Goal: Ask a question: Seek information or help from site administrators or community

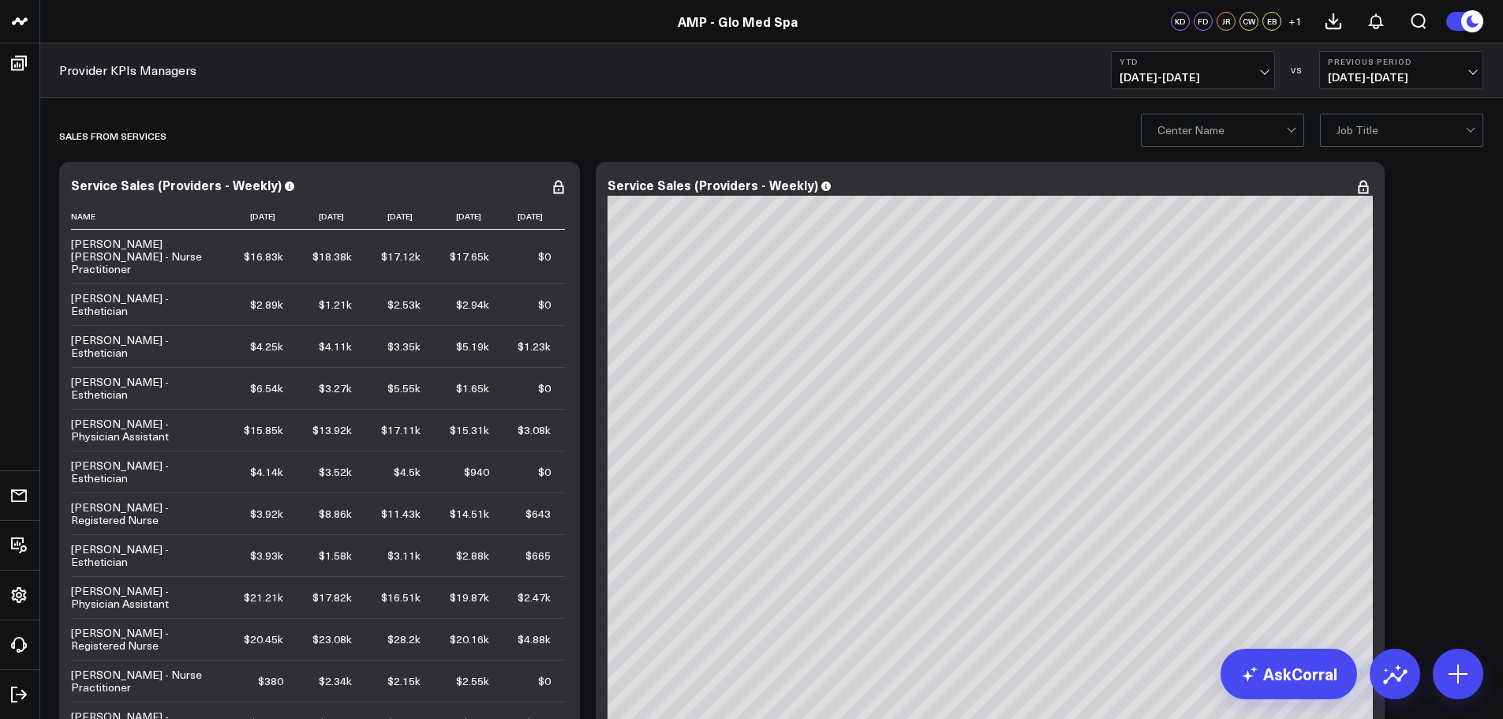
click at [1281, 133] on div at bounding box center [1222, 130] width 129 height 32
click at [1217, 193] on div "Glo - Winterville" at bounding box center [1223, 215] width 162 height 44
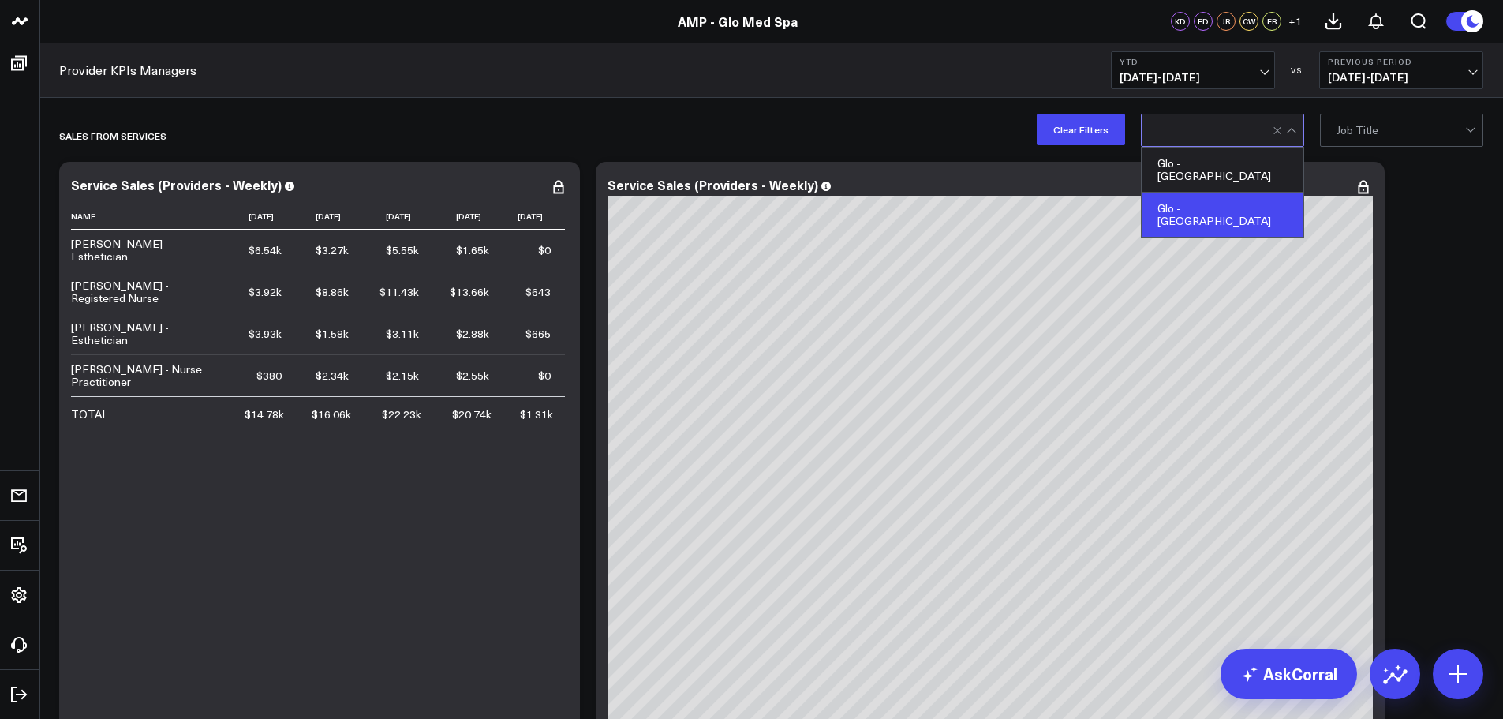
click at [1254, 66] on button "YTD 01/01/25 - 08/11/25" at bounding box center [1193, 70] width 164 height 38
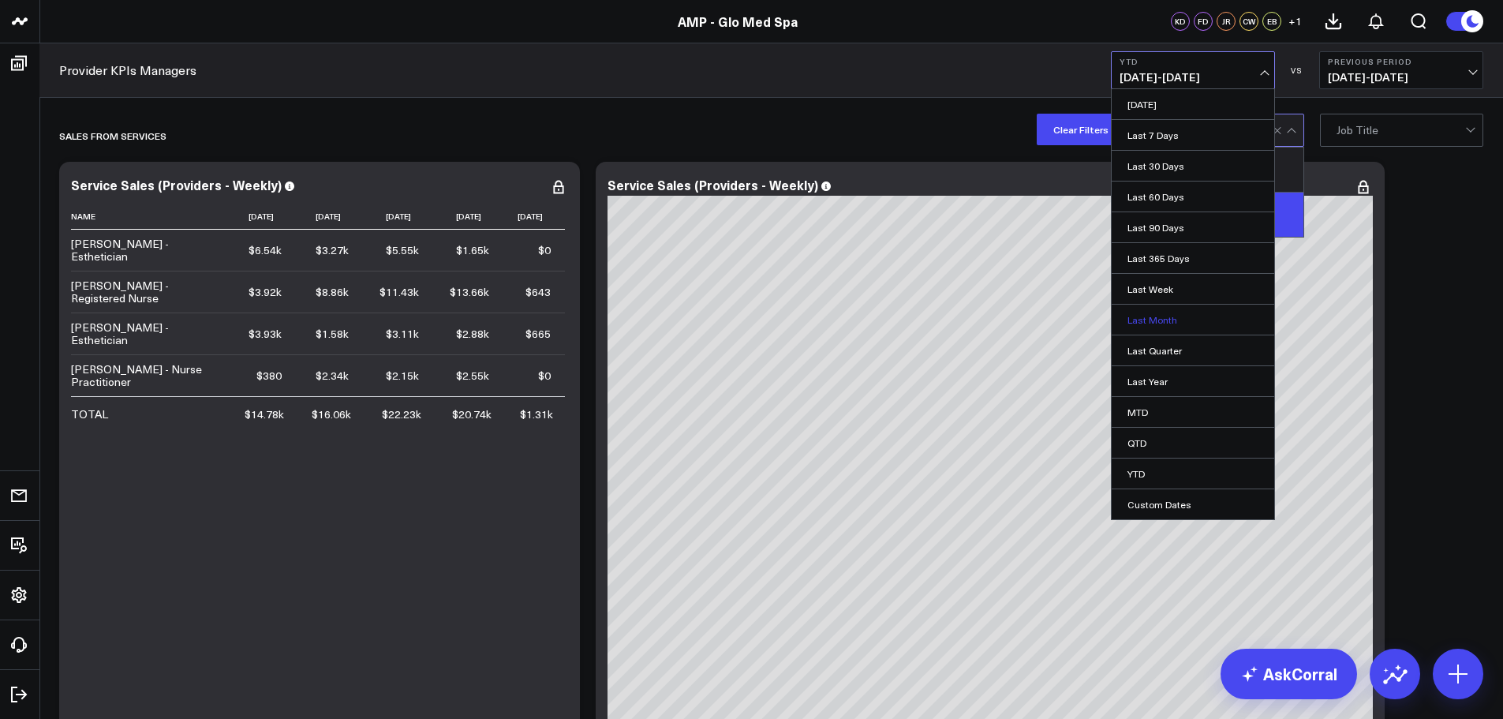
click at [1168, 319] on link "Last Month" at bounding box center [1193, 320] width 163 height 30
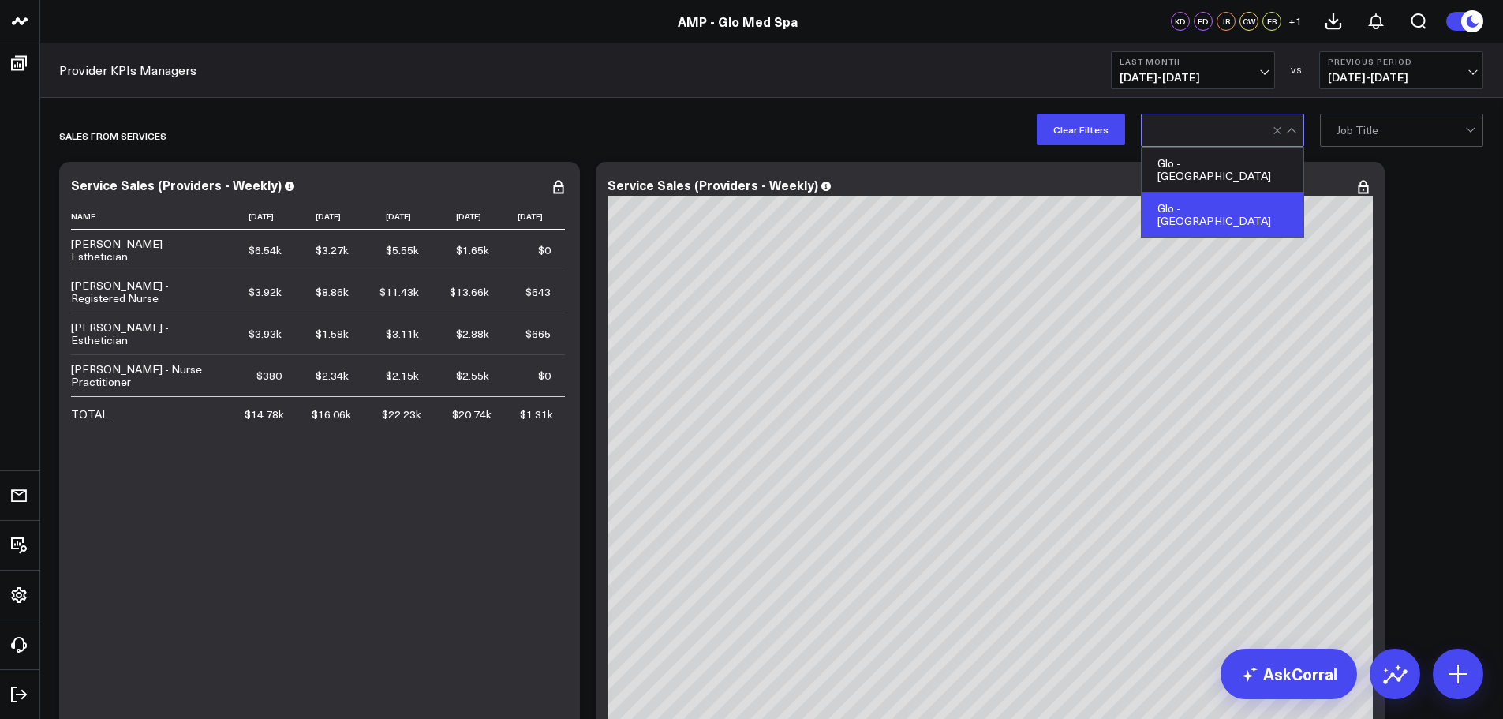
click at [1439, 69] on button "Previous Period 06/01/25 - 06/30/25" at bounding box center [1402, 70] width 164 height 38
click at [1369, 193] on link "No Comparison" at bounding box center [1401, 197] width 163 height 30
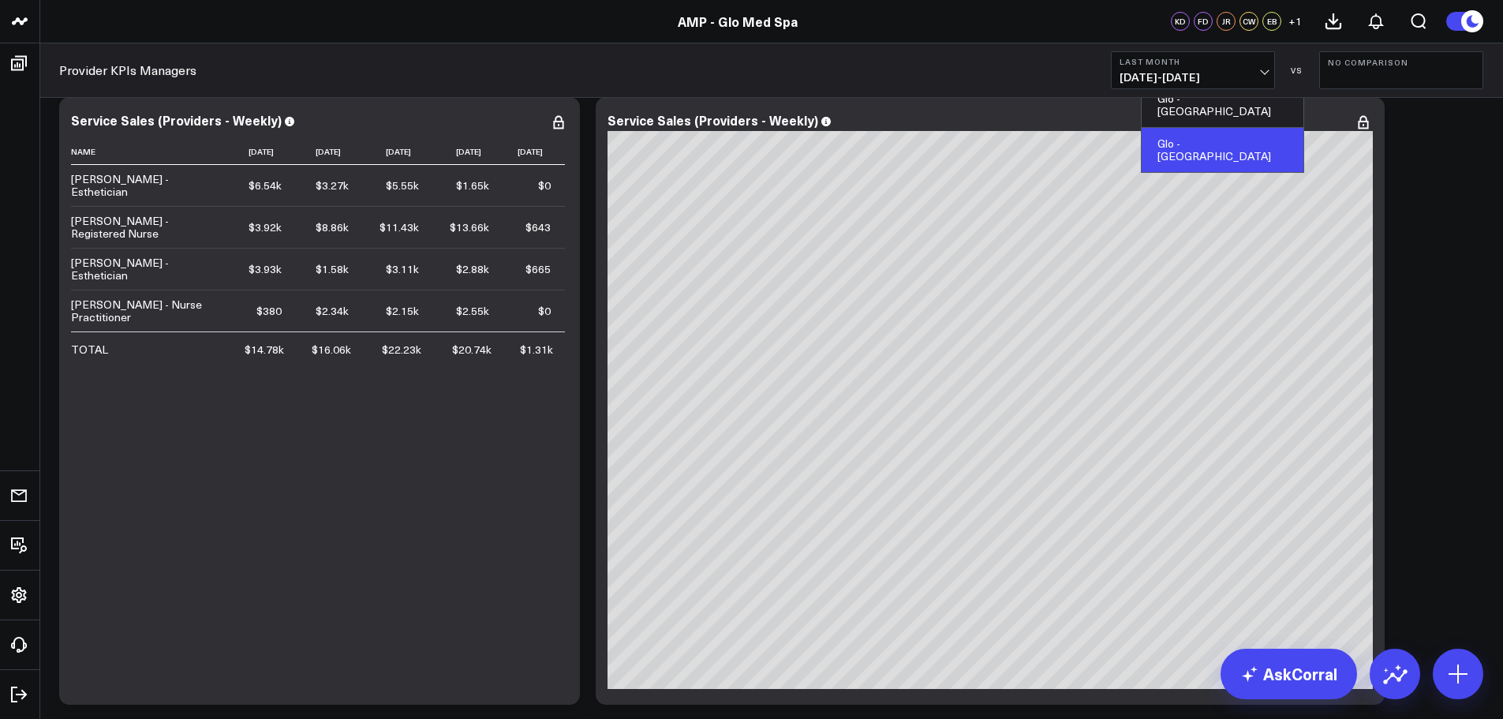
scroll to position [79, 0]
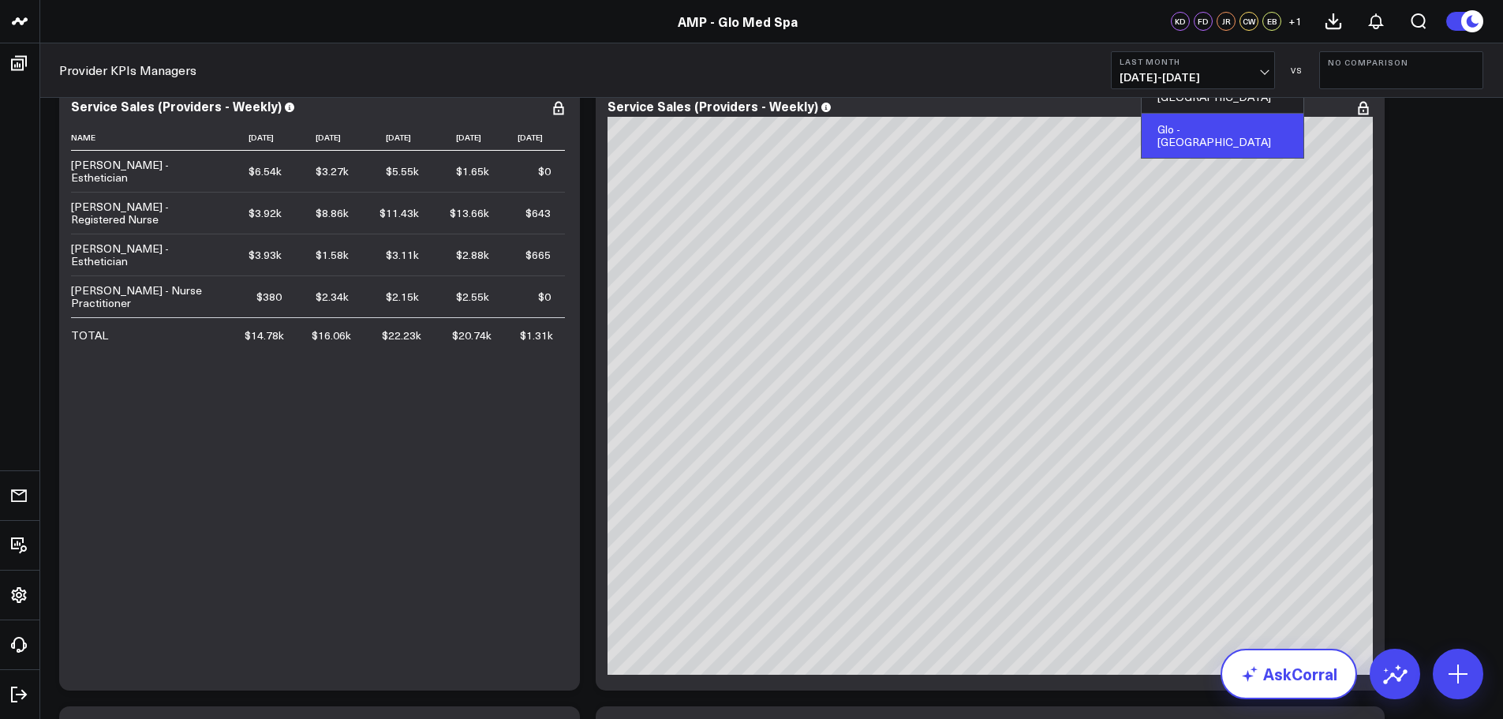
click at [1286, 683] on link "AskCorral" at bounding box center [1289, 674] width 137 height 51
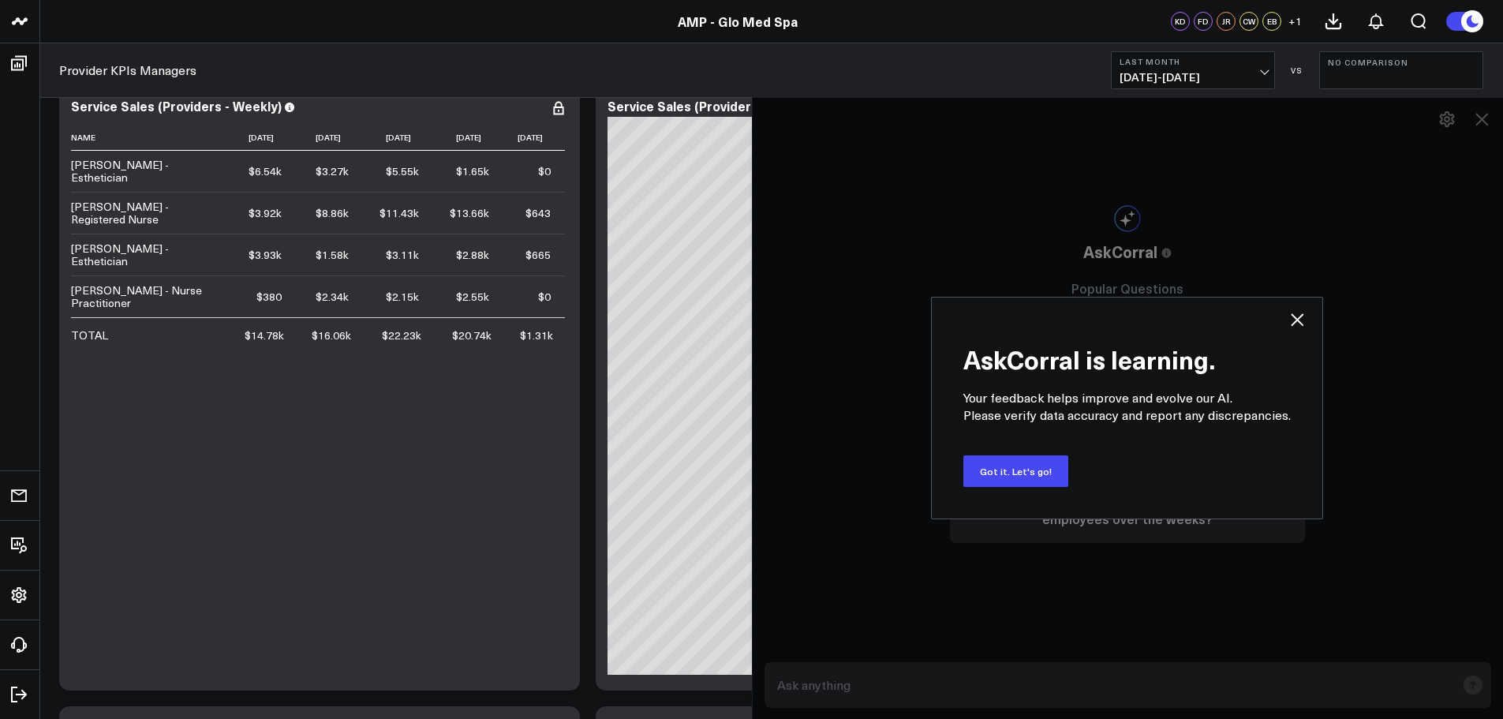
click at [812, 690] on div "AskCorral is learning. Your feedback helps improve and evolve our AI. Please ve…" at bounding box center [1128, 408] width 752 height 622
click at [1024, 459] on button "Got it. Let's go!" at bounding box center [1016, 471] width 105 height 32
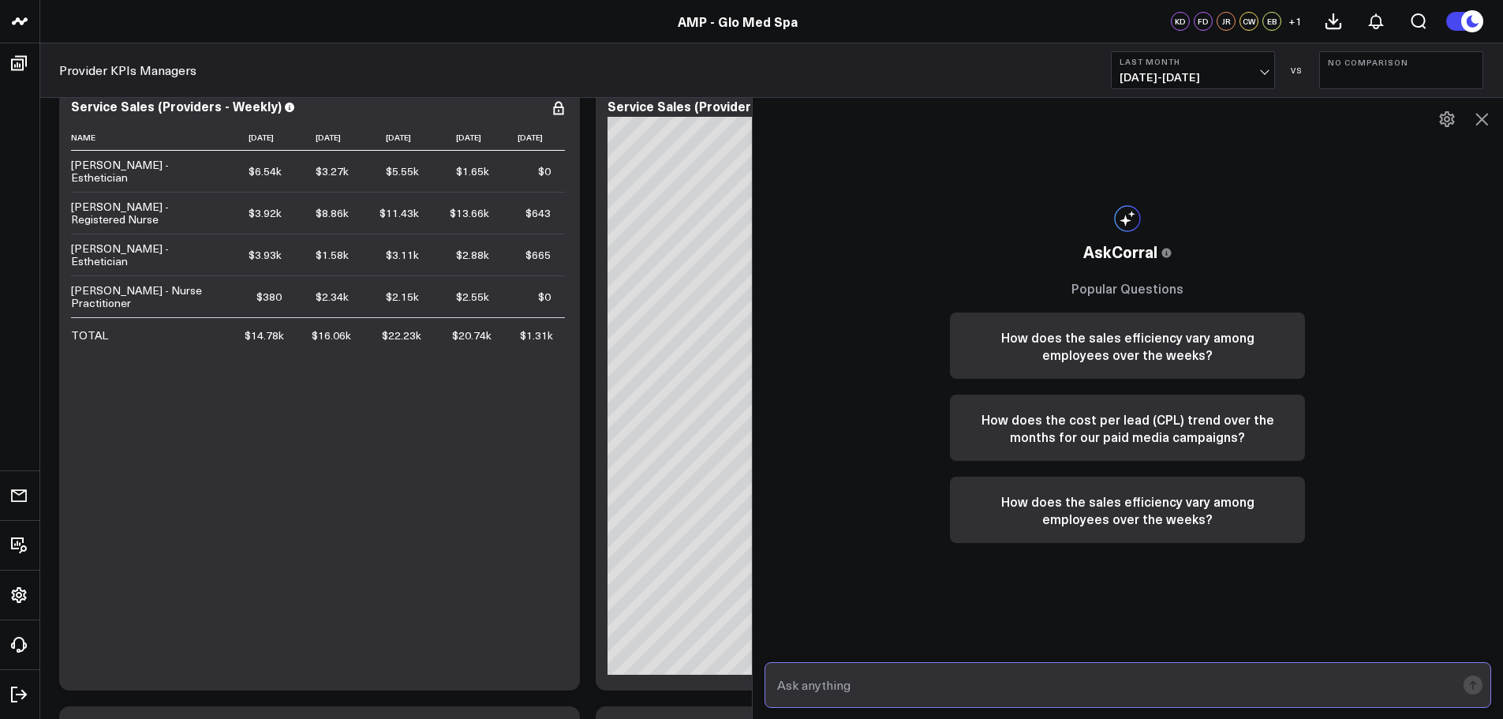
click at [842, 686] on input "text" at bounding box center [1114, 685] width 683 height 28
type input "What is Janet Rice's Sales /hour in July 2025?"
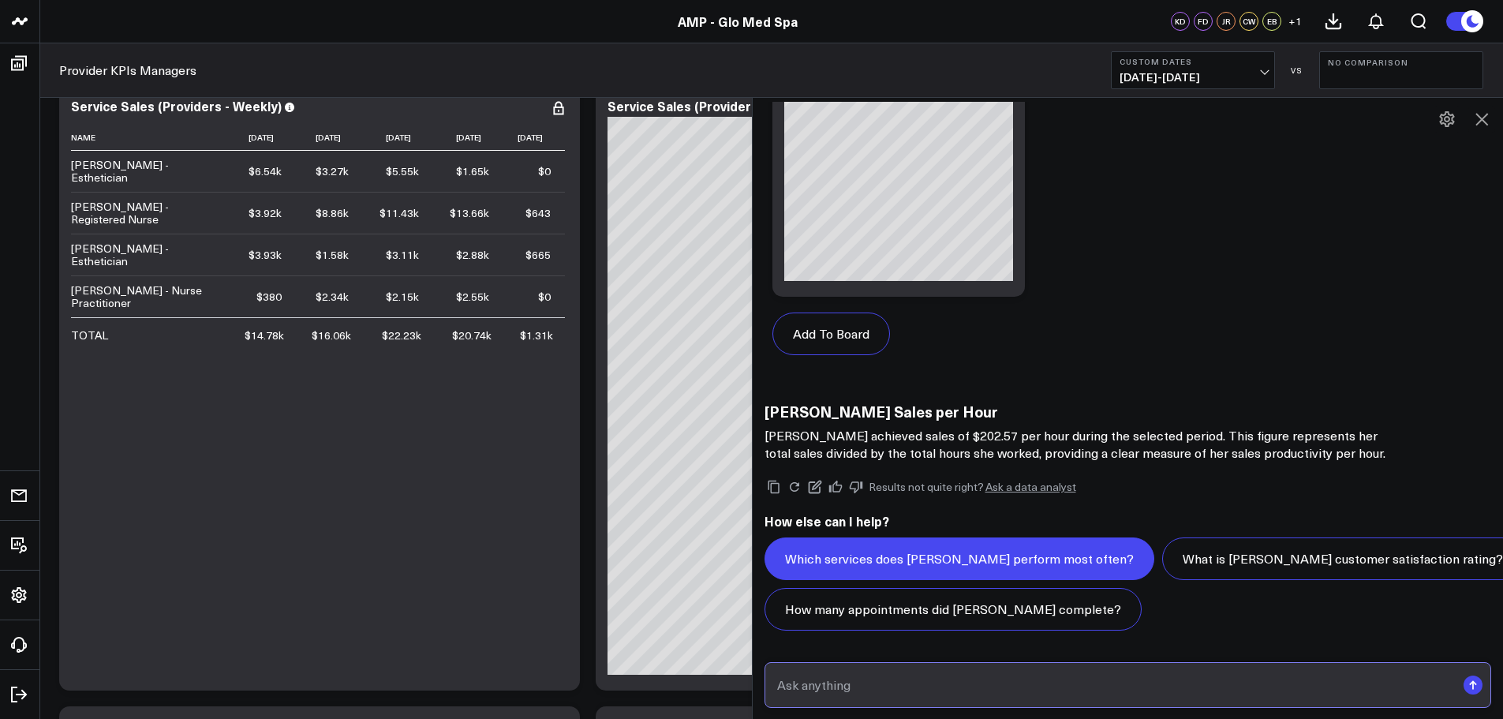
scroll to position [1480, 0]
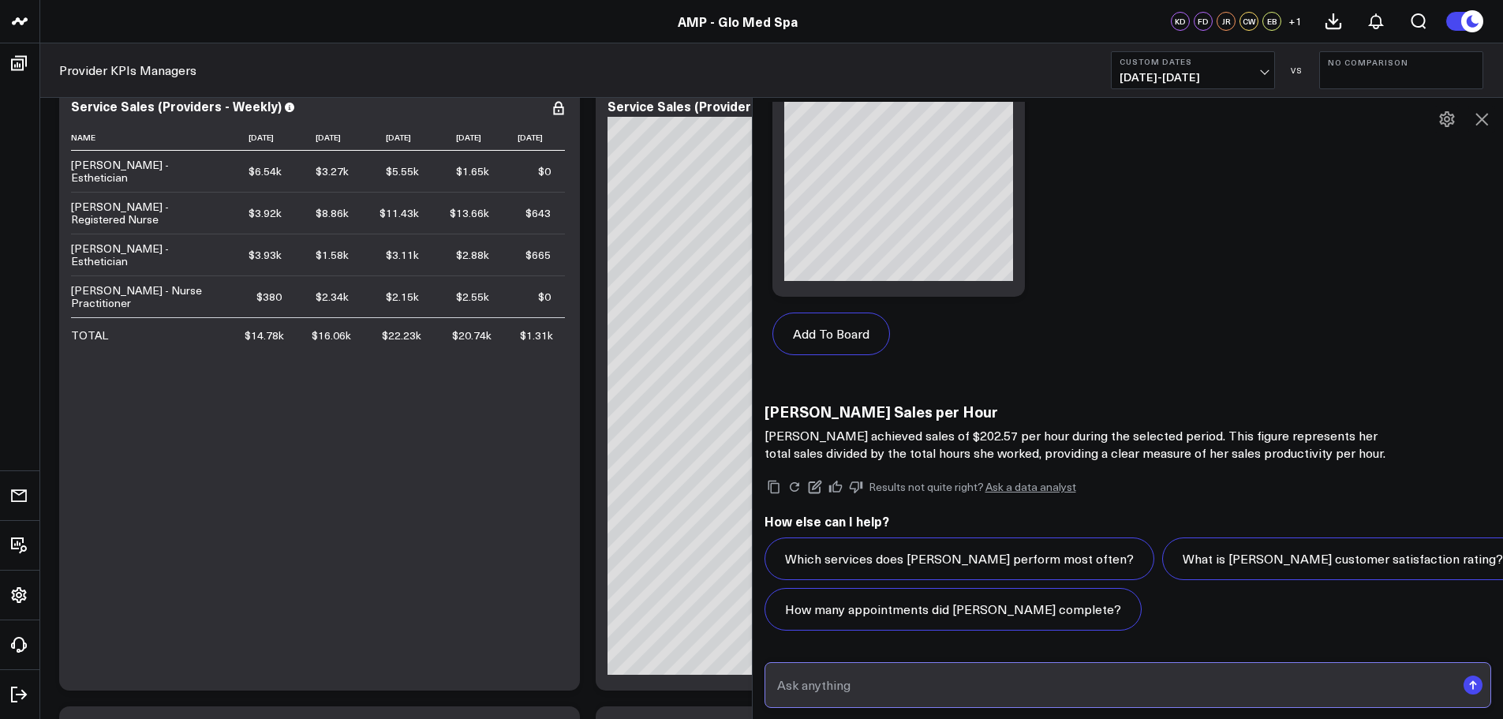
click at [799, 686] on input "text" at bounding box center [1114, 685] width 683 height 28
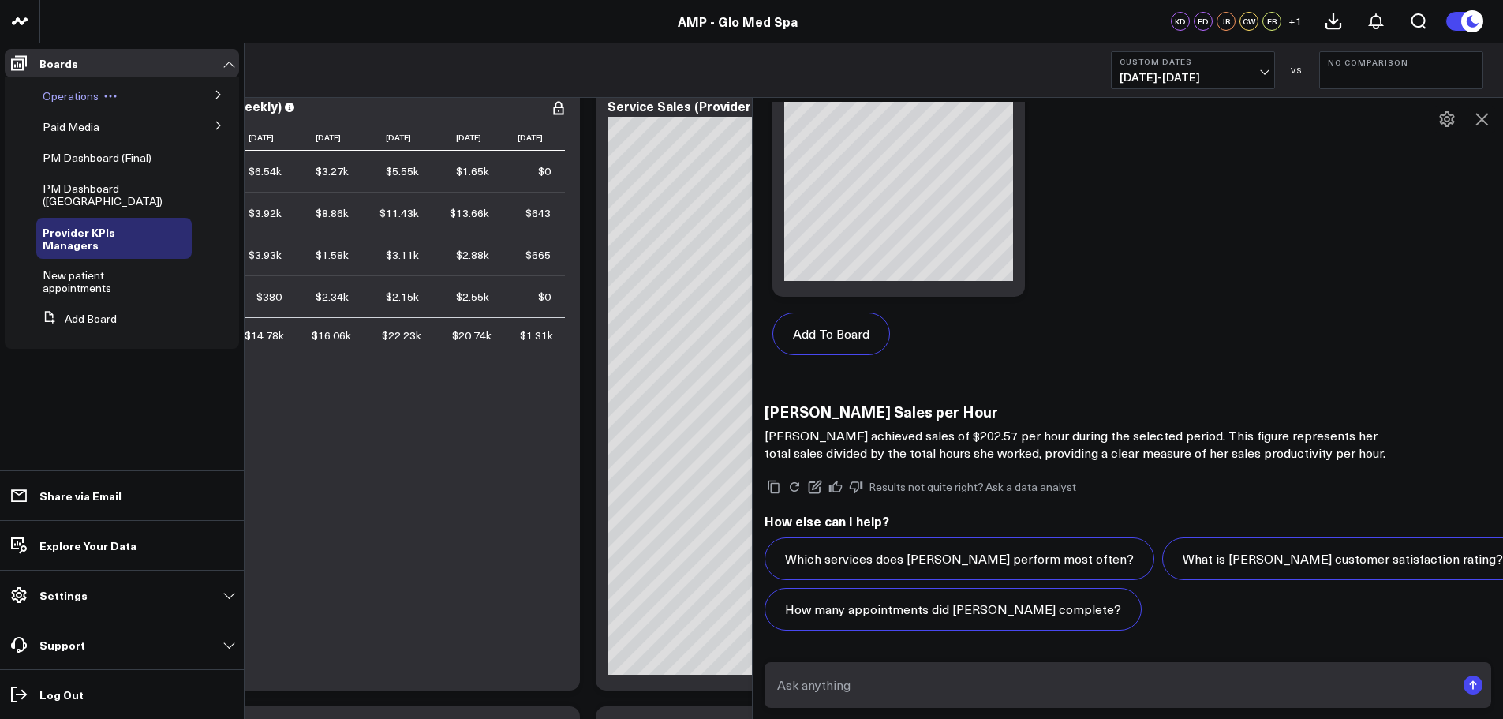
click at [59, 91] on span "Operations" at bounding box center [71, 95] width 56 height 15
click at [70, 96] on span "Operations" at bounding box center [71, 95] width 56 height 15
click at [215, 92] on icon at bounding box center [218, 94] width 9 height 9
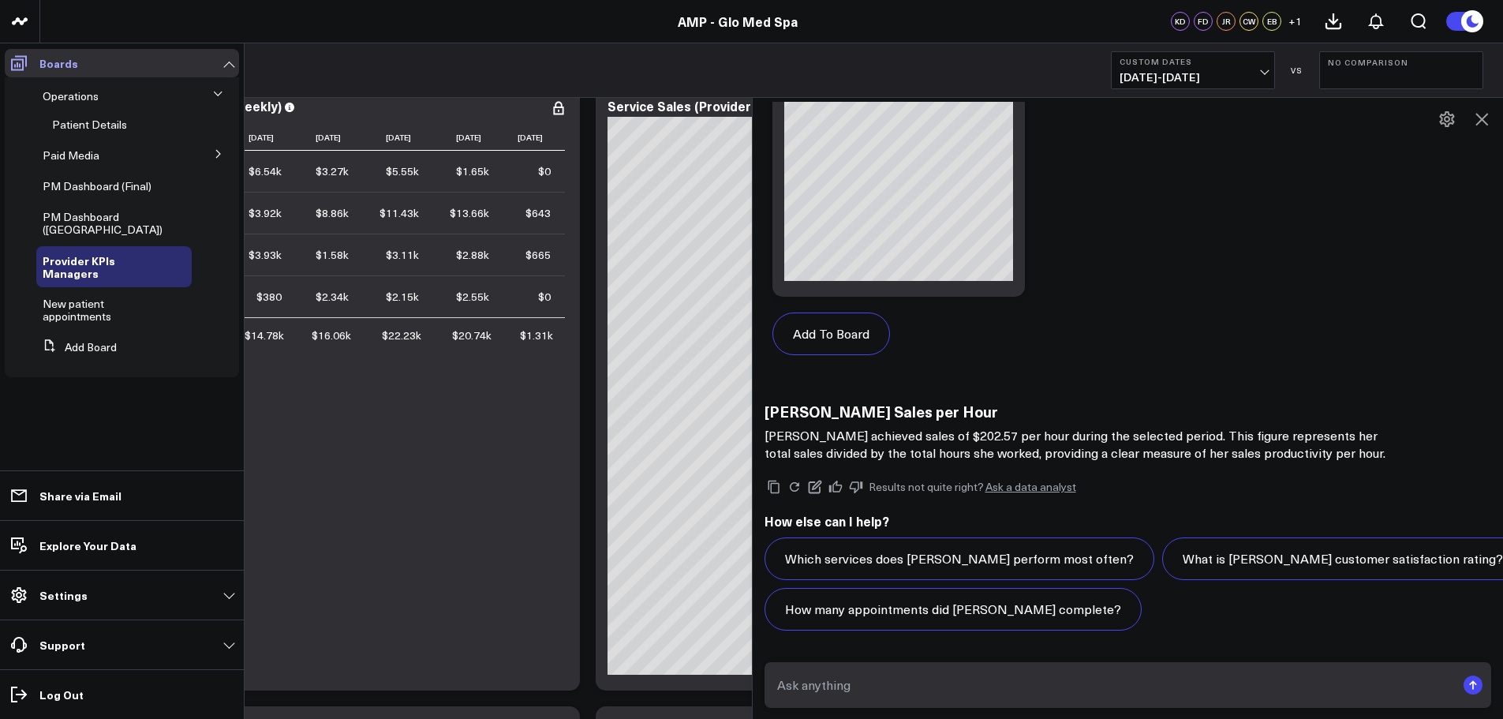
click at [14, 64] on icon at bounding box center [18, 63] width 19 height 19
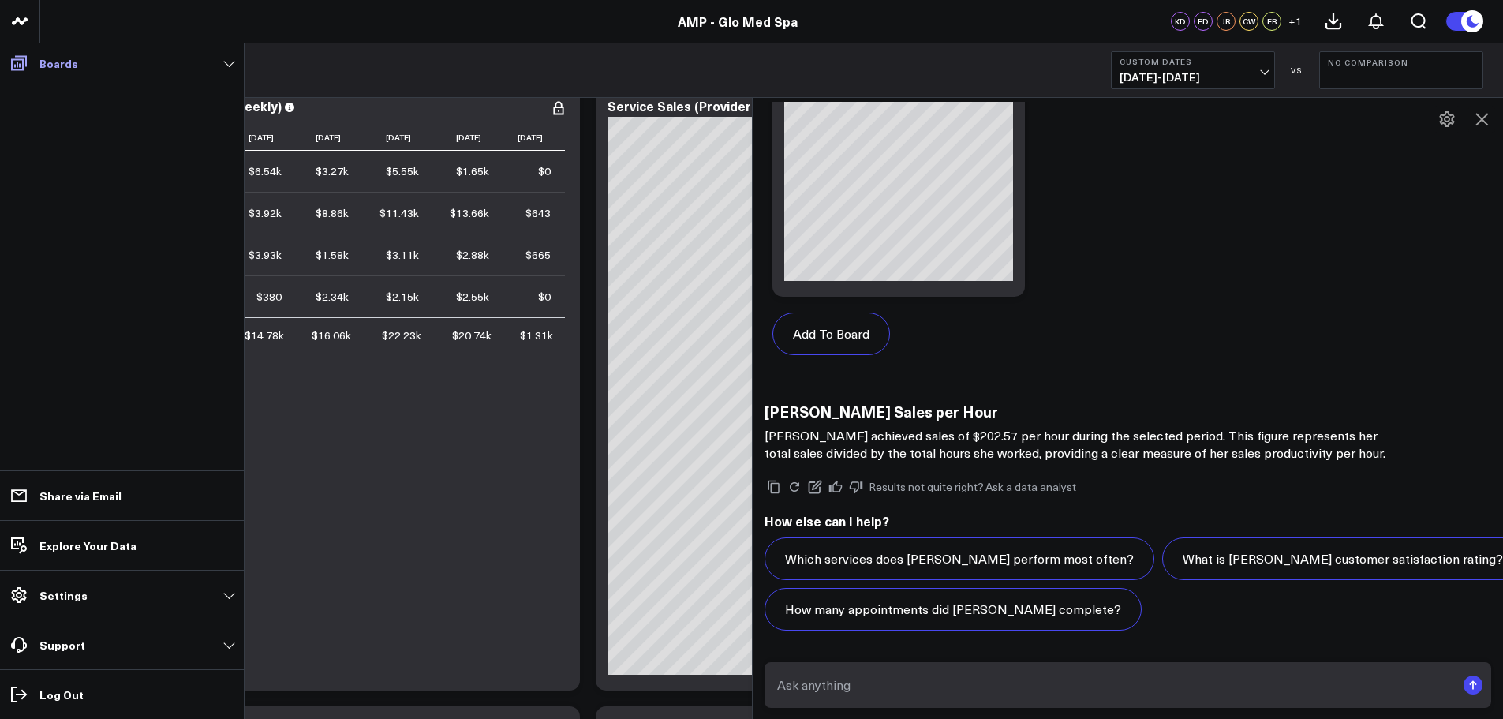
click at [220, 60] on link "Boards" at bounding box center [122, 63] width 234 height 28
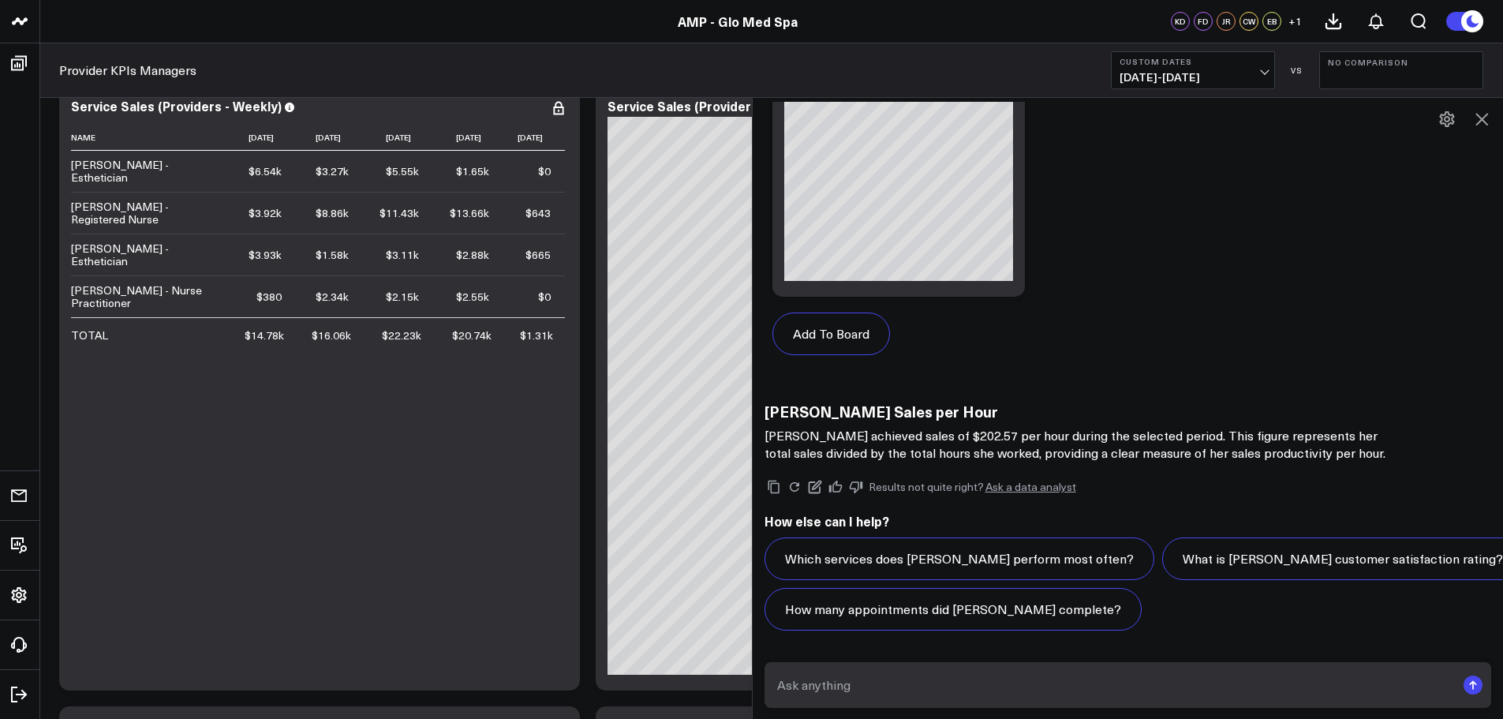
click at [1492, 115] on button at bounding box center [1482, 119] width 27 height 27
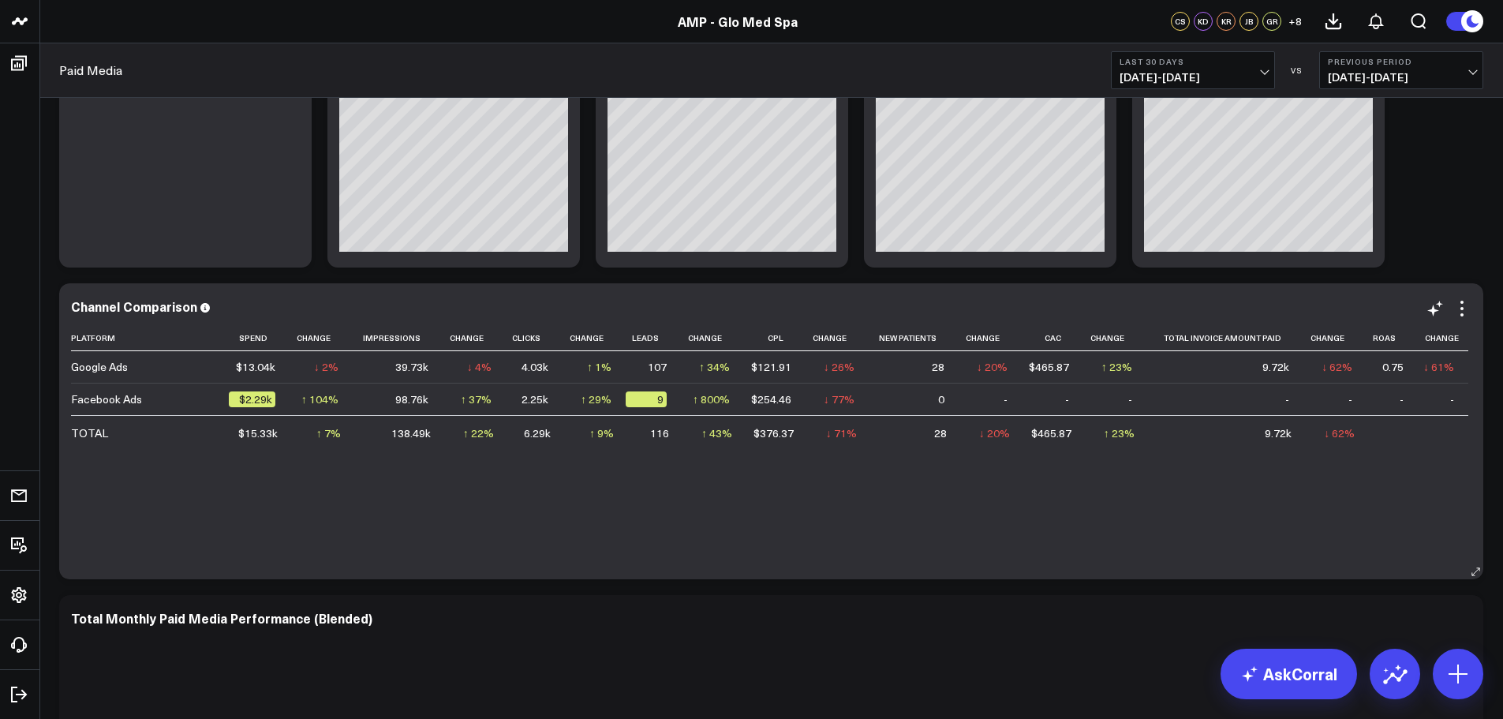
scroll to position [316, 0]
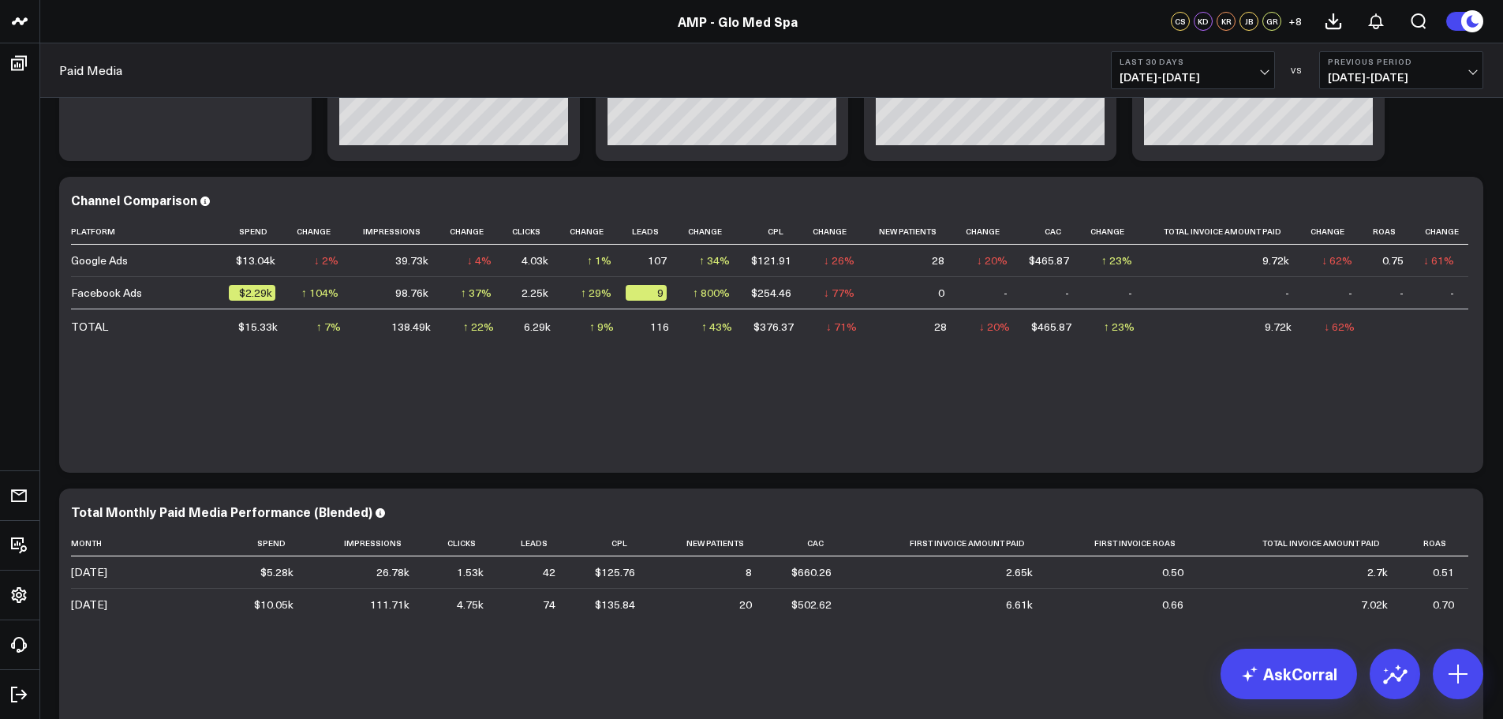
click at [1264, 76] on span "07/13/25 - 08/11/25" at bounding box center [1193, 77] width 147 height 13
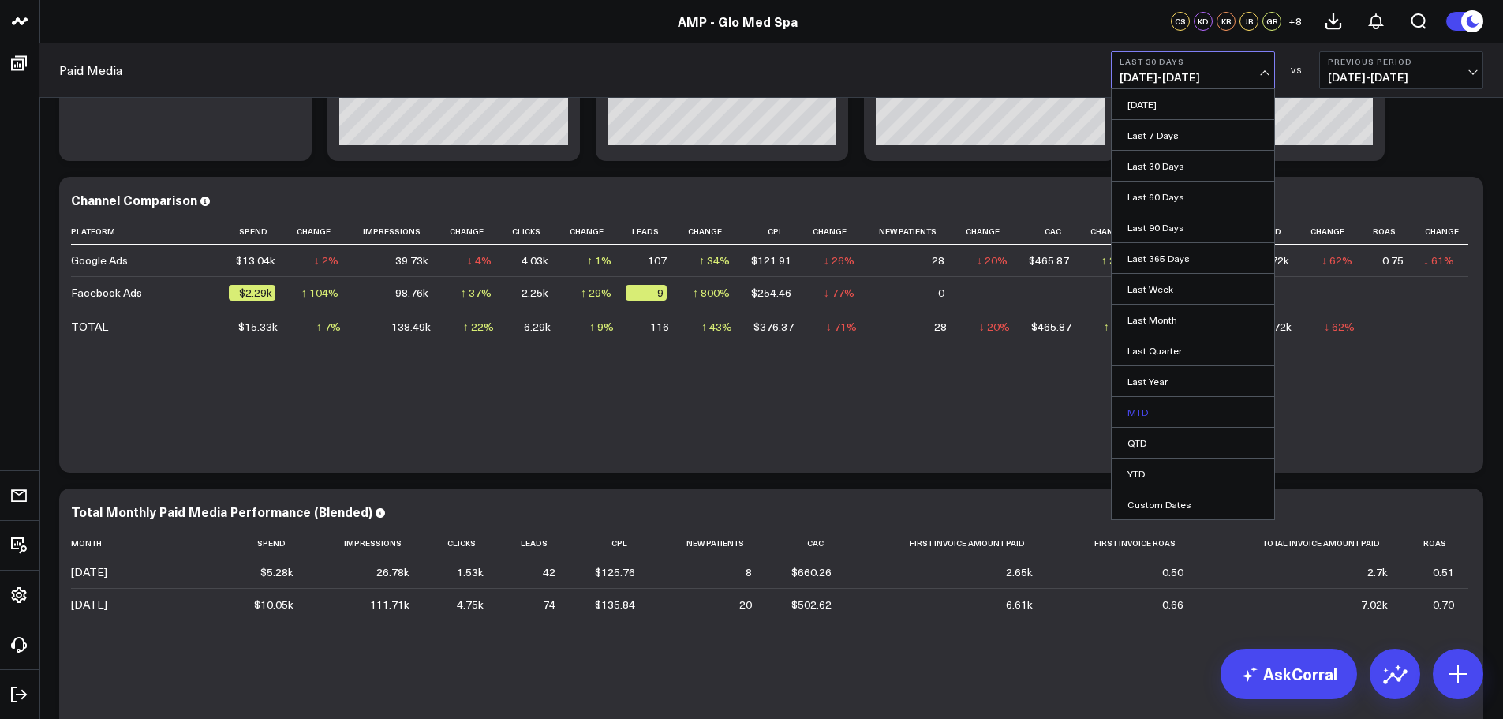
click at [1140, 413] on link "MTD" at bounding box center [1193, 412] width 163 height 30
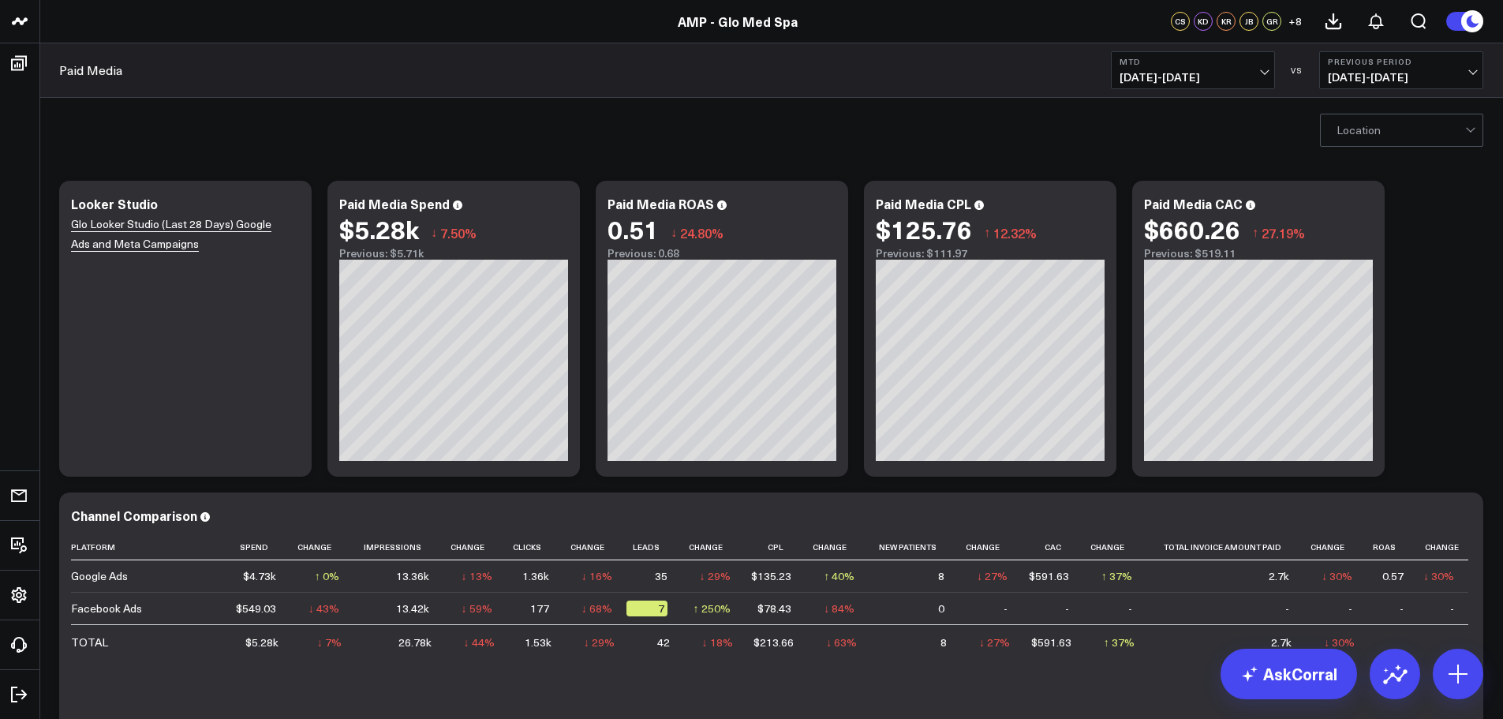
drag, startPoint x: 1383, startPoint y: 129, endPoint x: 1383, endPoint y: 137, distance: 8.7
click at [1383, 137] on div at bounding box center [1401, 130] width 129 height 32
click at [1361, 198] on div "Winterville" at bounding box center [1402, 196] width 162 height 32
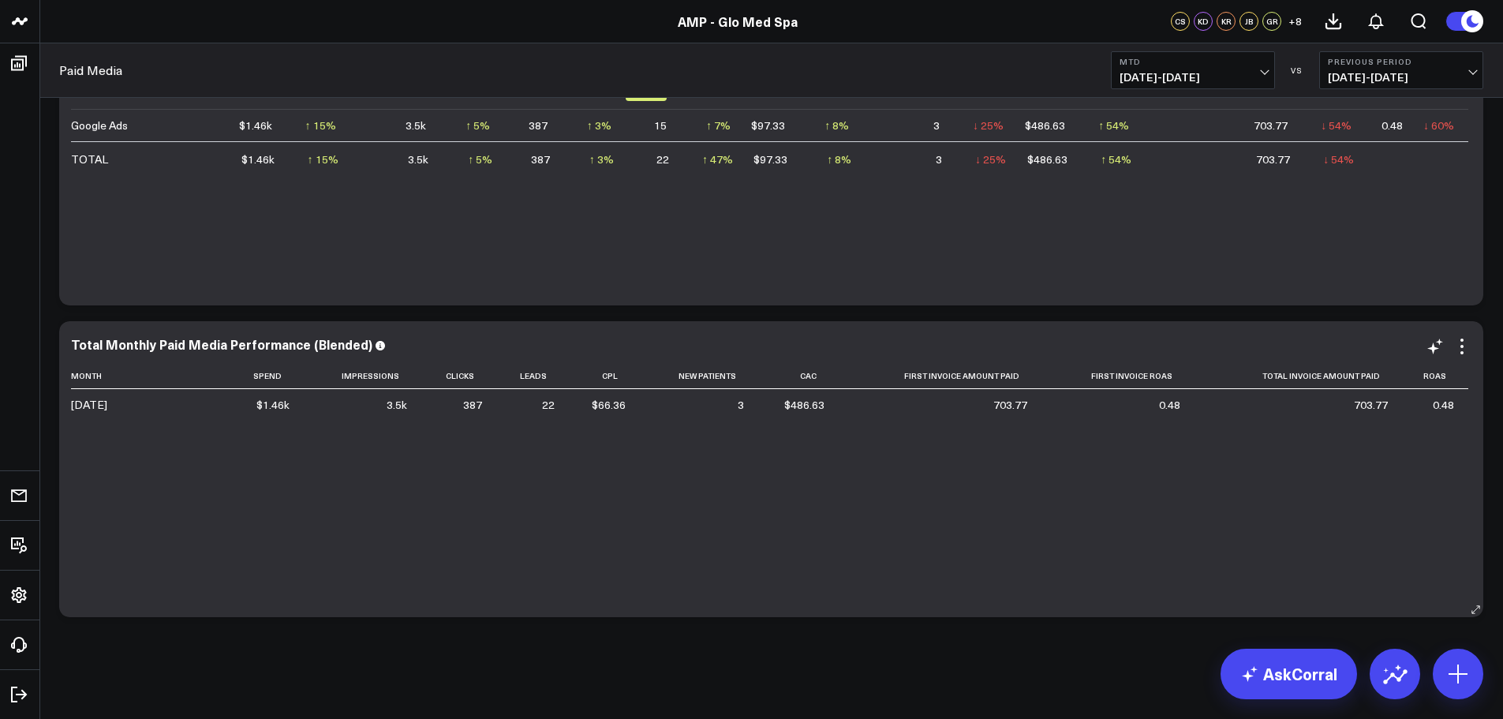
scroll to position [484, 0]
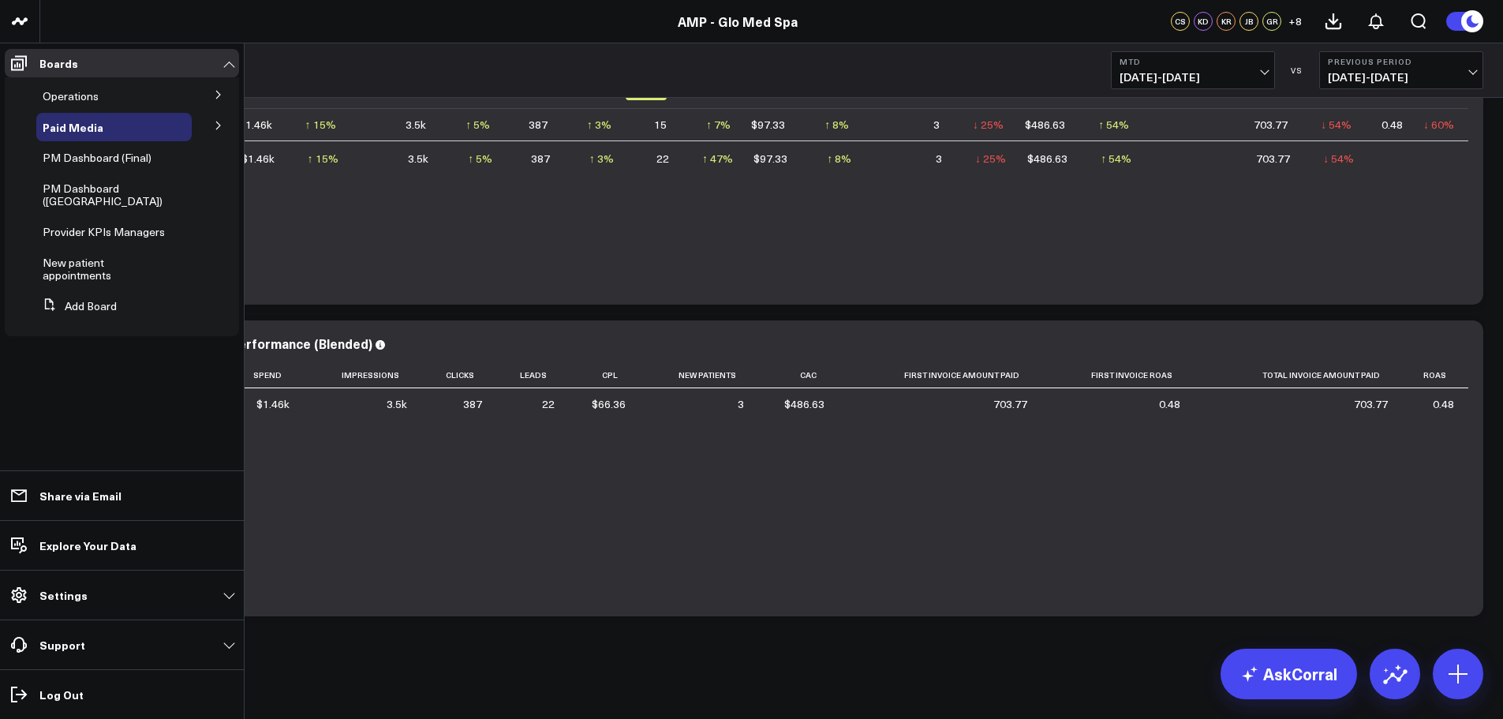
click at [211, 94] on button at bounding box center [218, 94] width 41 height 24
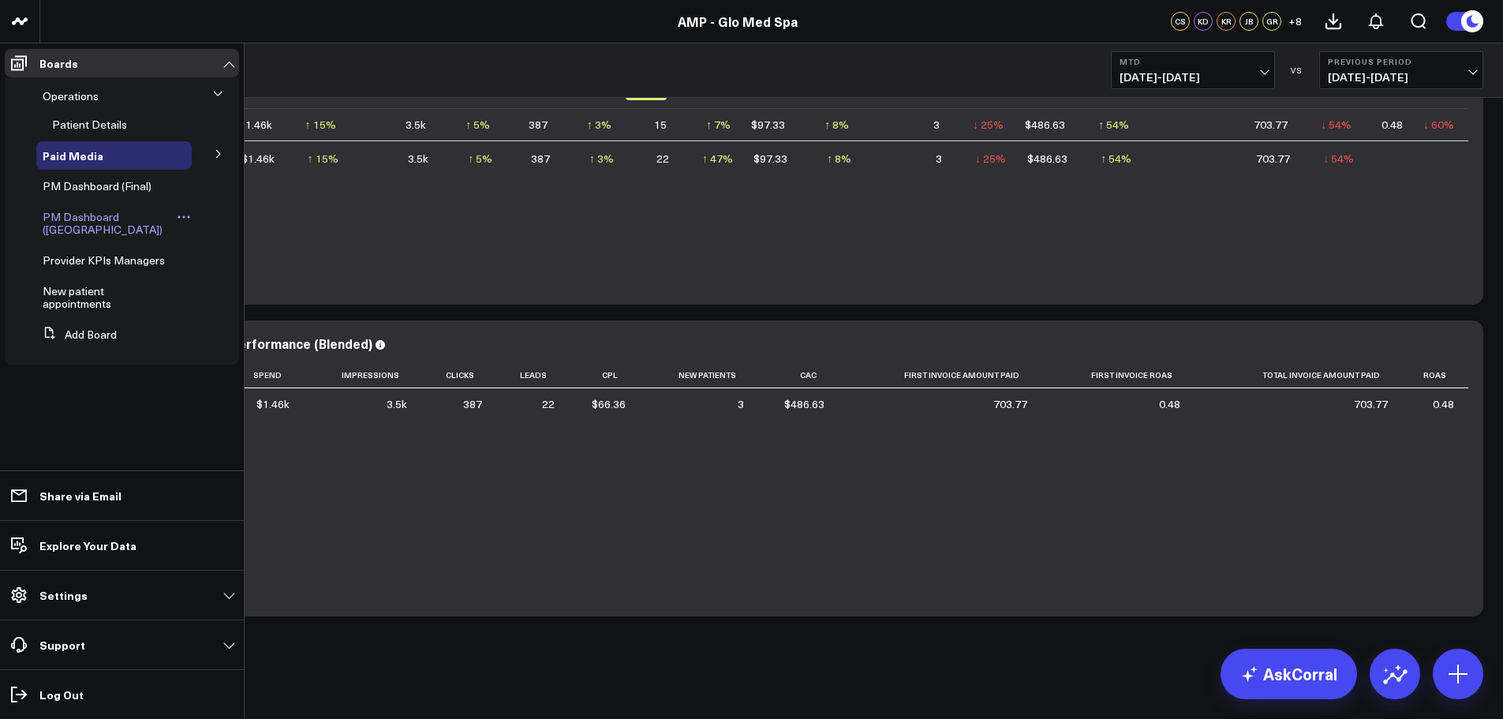
click at [87, 220] on span "PM Dashboard ([GEOGRAPHIC_DATA])" at bounding box center [103, 223] width 120 height 28
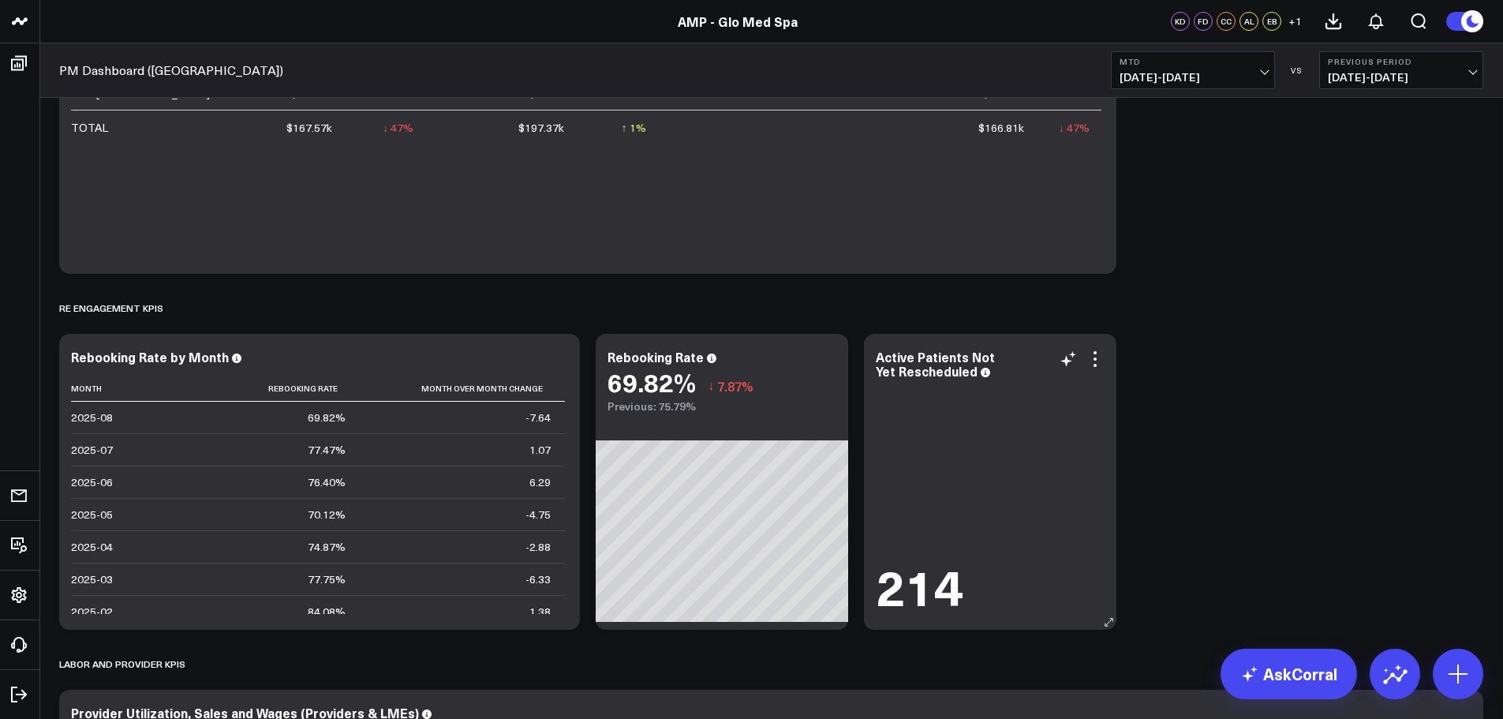
scroll to position [2177, 0]
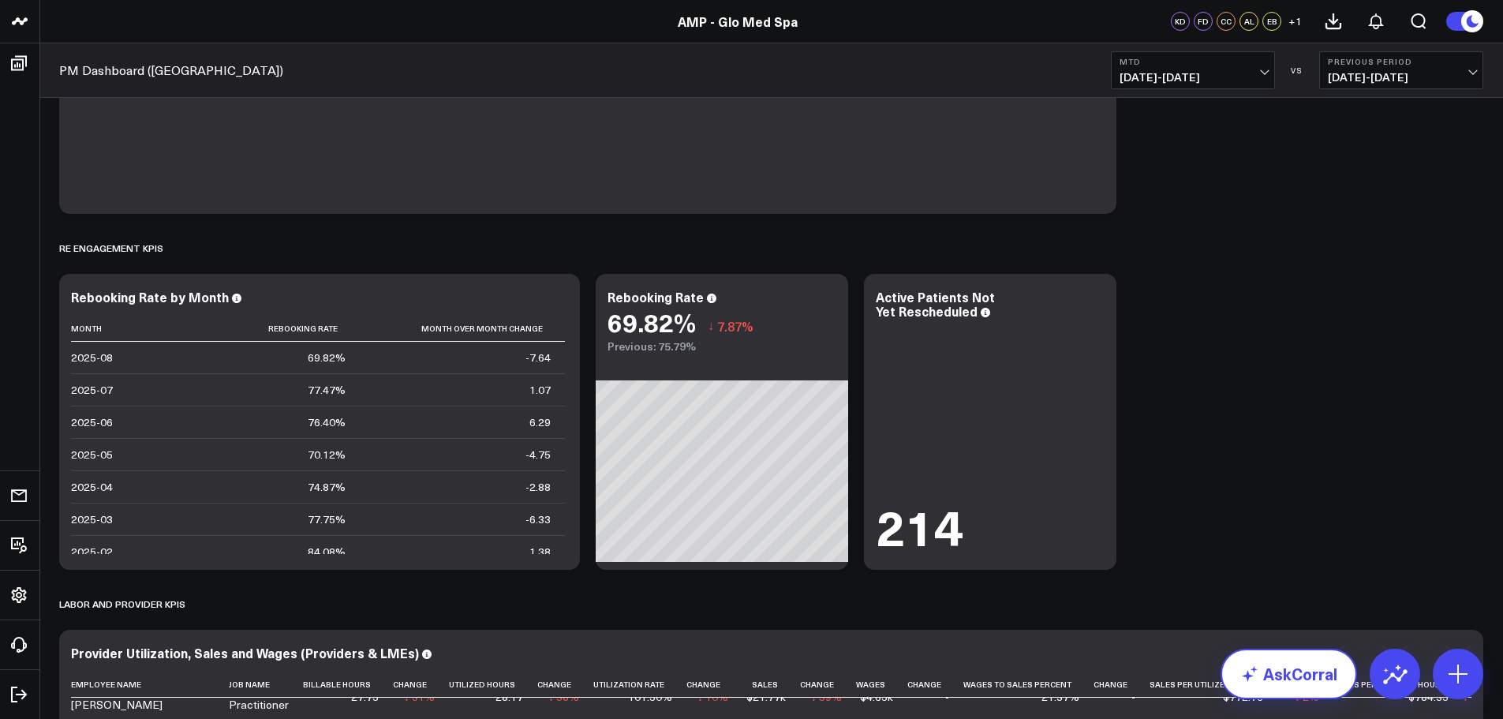
click at [1282, 677] on link "AskCorral" at bounding box center [1289, 674] width 137 height 51
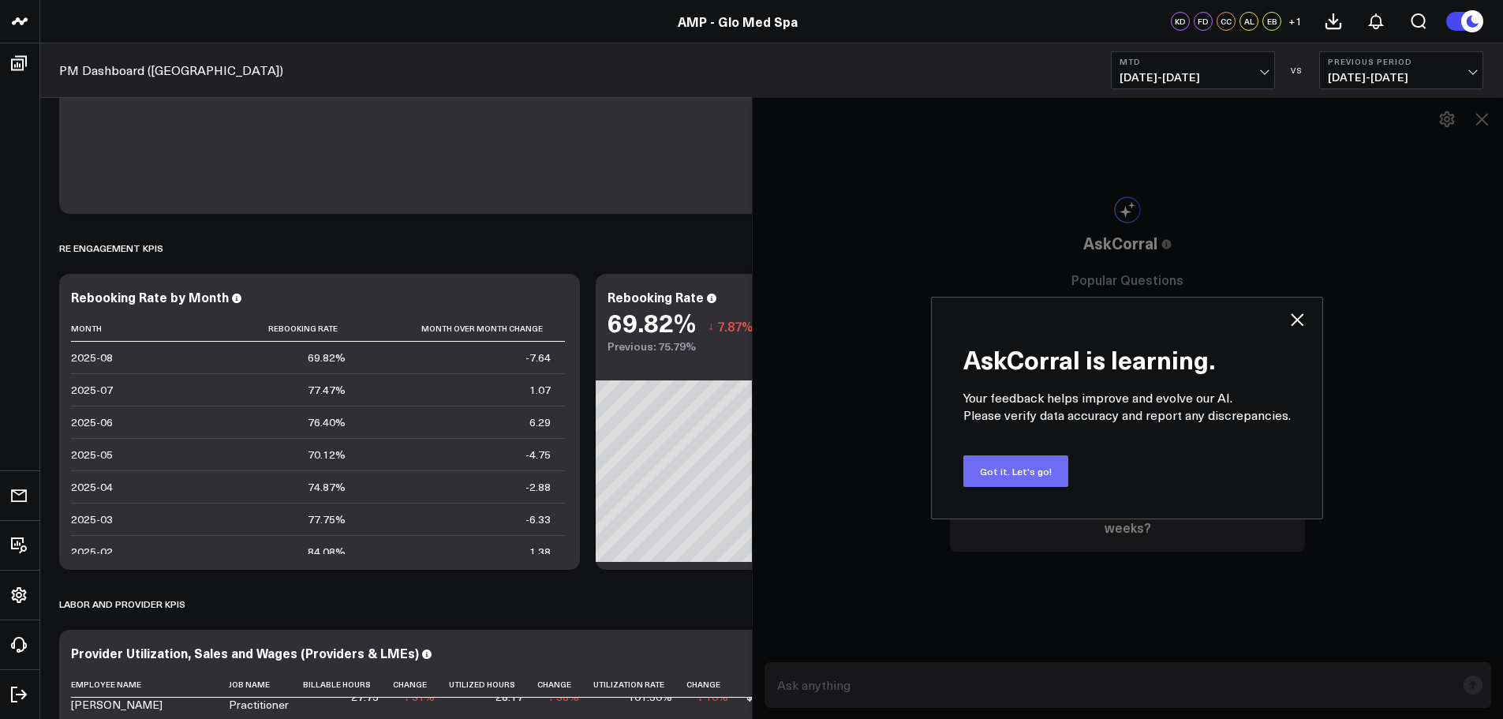
click at [1013, 477] on button "Got it. Let's go!" at bounding box center [1016, 471] width 105 height 32
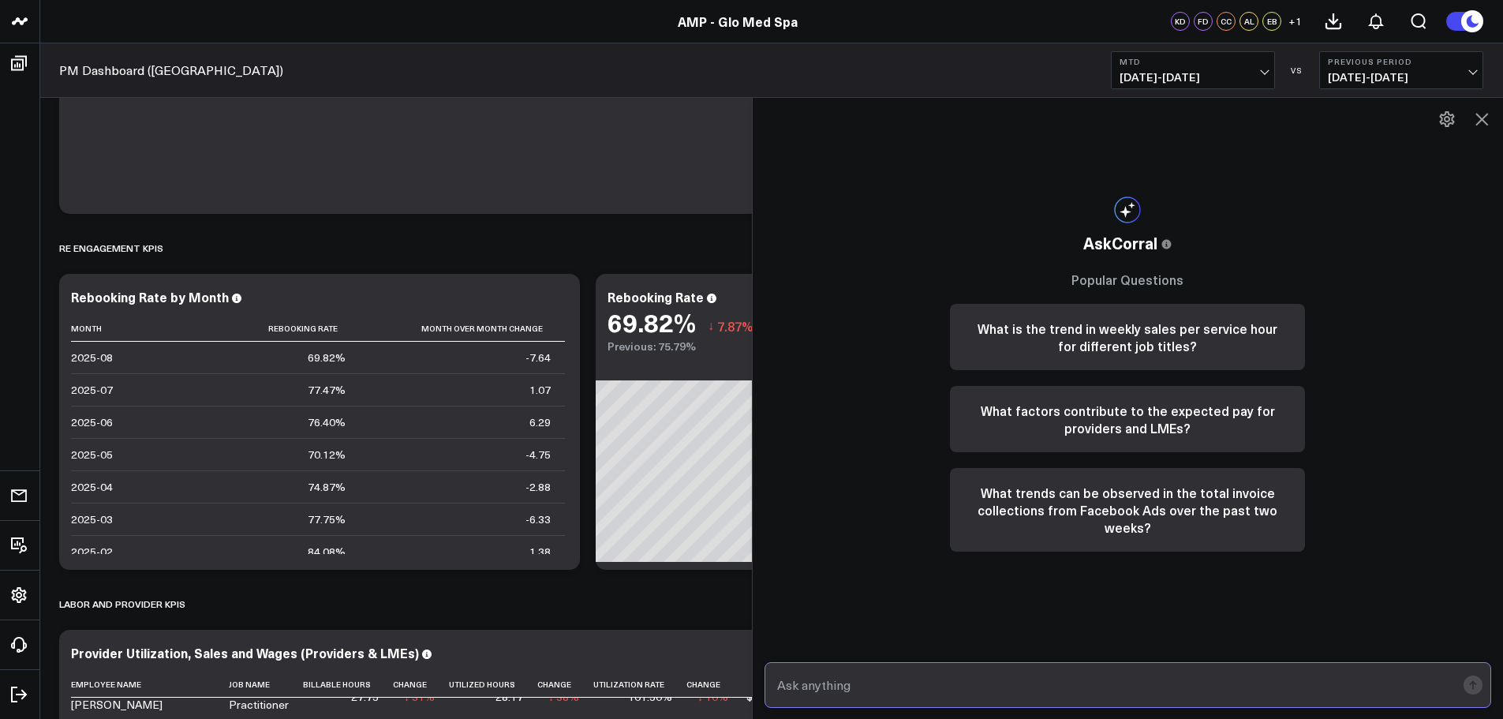
drag, startPoint x: 820, startPoint y: 676, endPoint x: 1122, endPoint y: 572, distance: 319.7
click at [821, 677] on input "text" at bounding box center [1114, 685] width 683 height 28
type input "What was Janet Rice's rebooking rate in July 2025?"
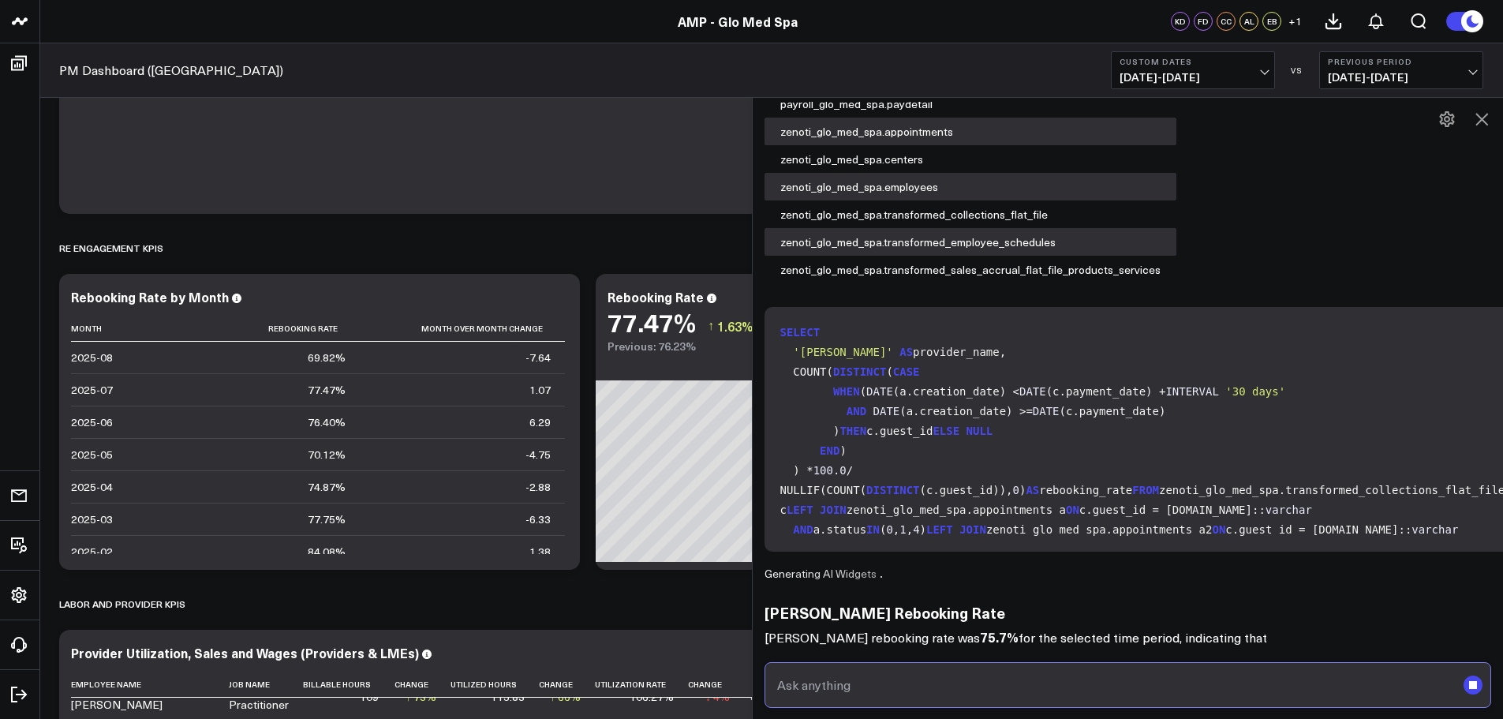
scroll to position [196, 0]
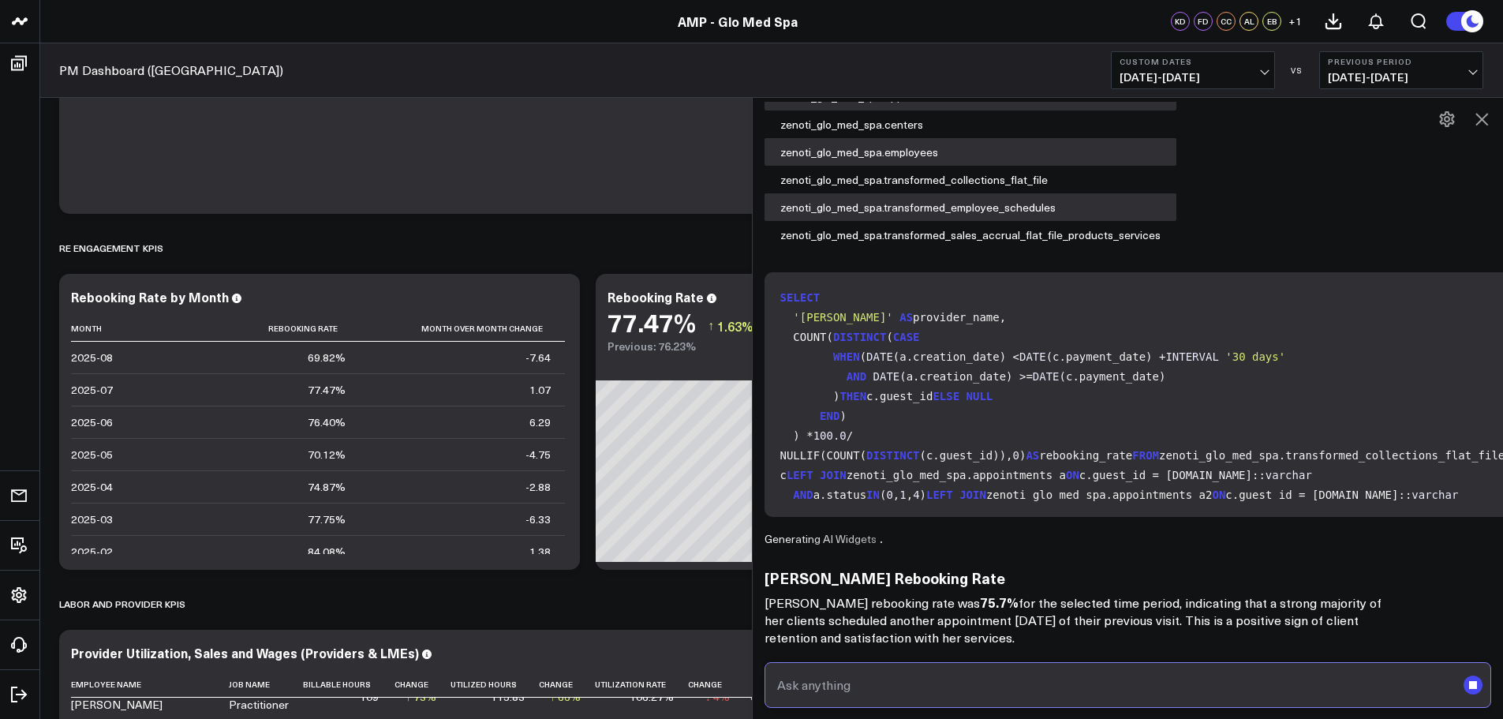
click at [813, 687] on input "text" at bounding box center [1114, 685] width 683 height 28
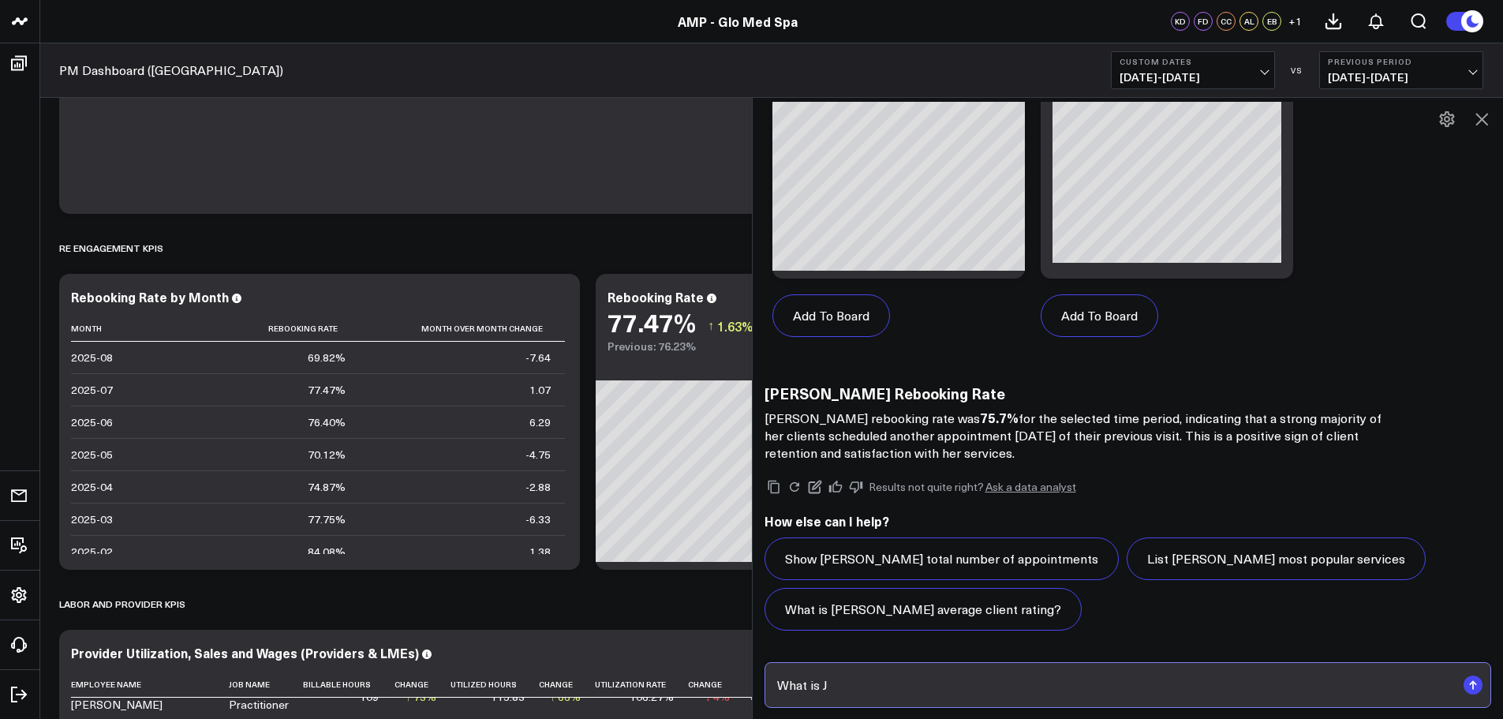
scroll to position [1140, 0]
type input "What is Janet Rice's rebooking rate for MTD?"
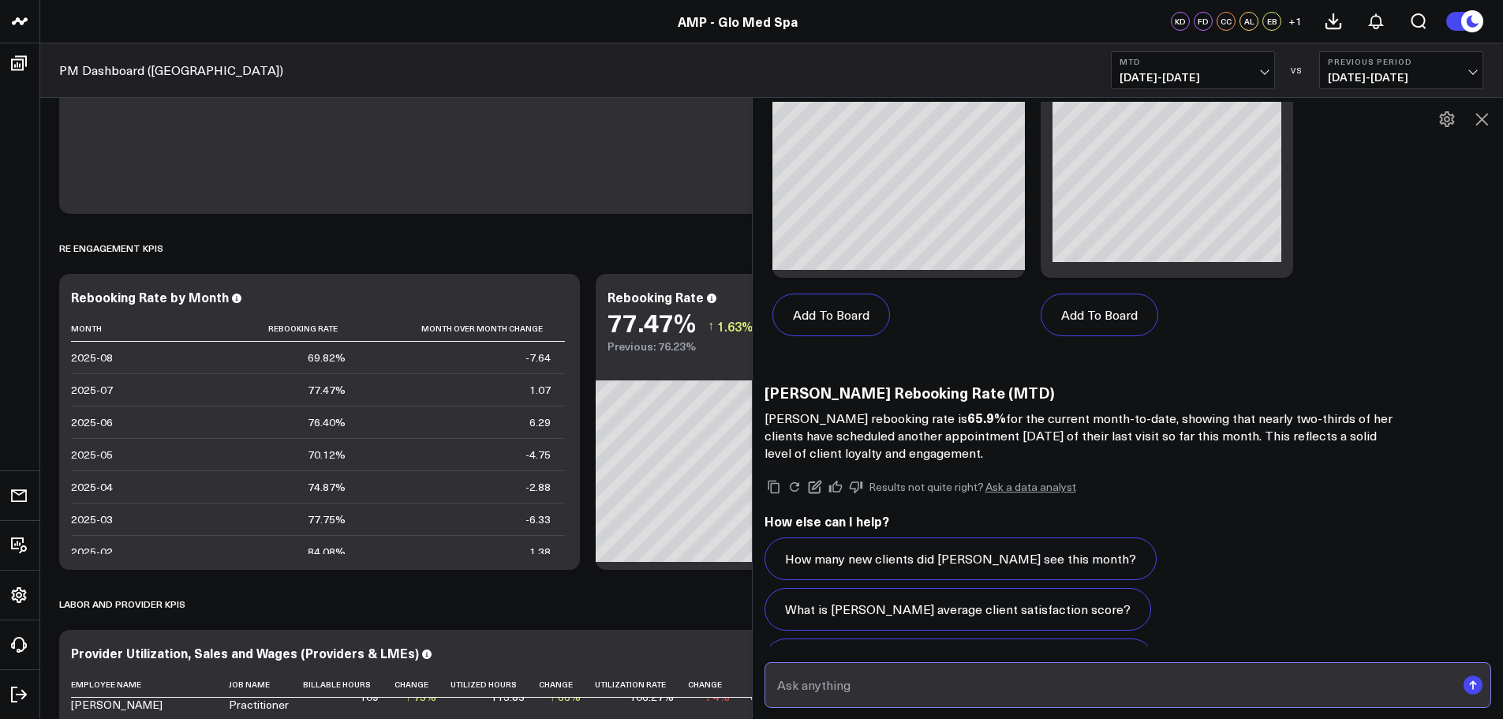
scroll to position [2581, 0]
